Goal: Information Seeking & Learning: Learn about a topic

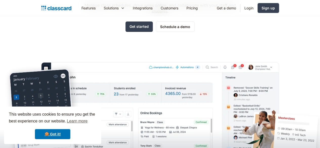
click at [100, 8] on div "Solutions" at bounding box center [114, 7] width 29 height 11
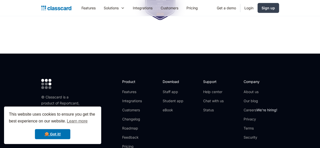
scroll to position [1657, 0]
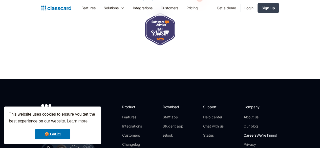
click at [274, 133] on link "Careers We're hiring!" at bounding box center [261, 135] width 34 height 5
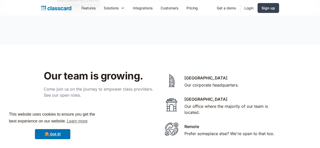
scroll to position [1042, 0]
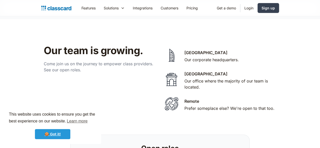
click at [60, 134] on link "🍪 Got it!" at bounding box center [52, 134] width 35 height 10
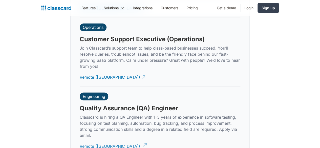
scroll to position [1549, 0]
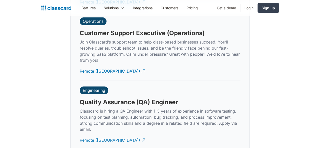
click at [96, 133] on div "Remote ([GEOGRAPHIC_DATA])" at bounding box center [110, 138] width 61 height 10
